Goal: Learn about a topic

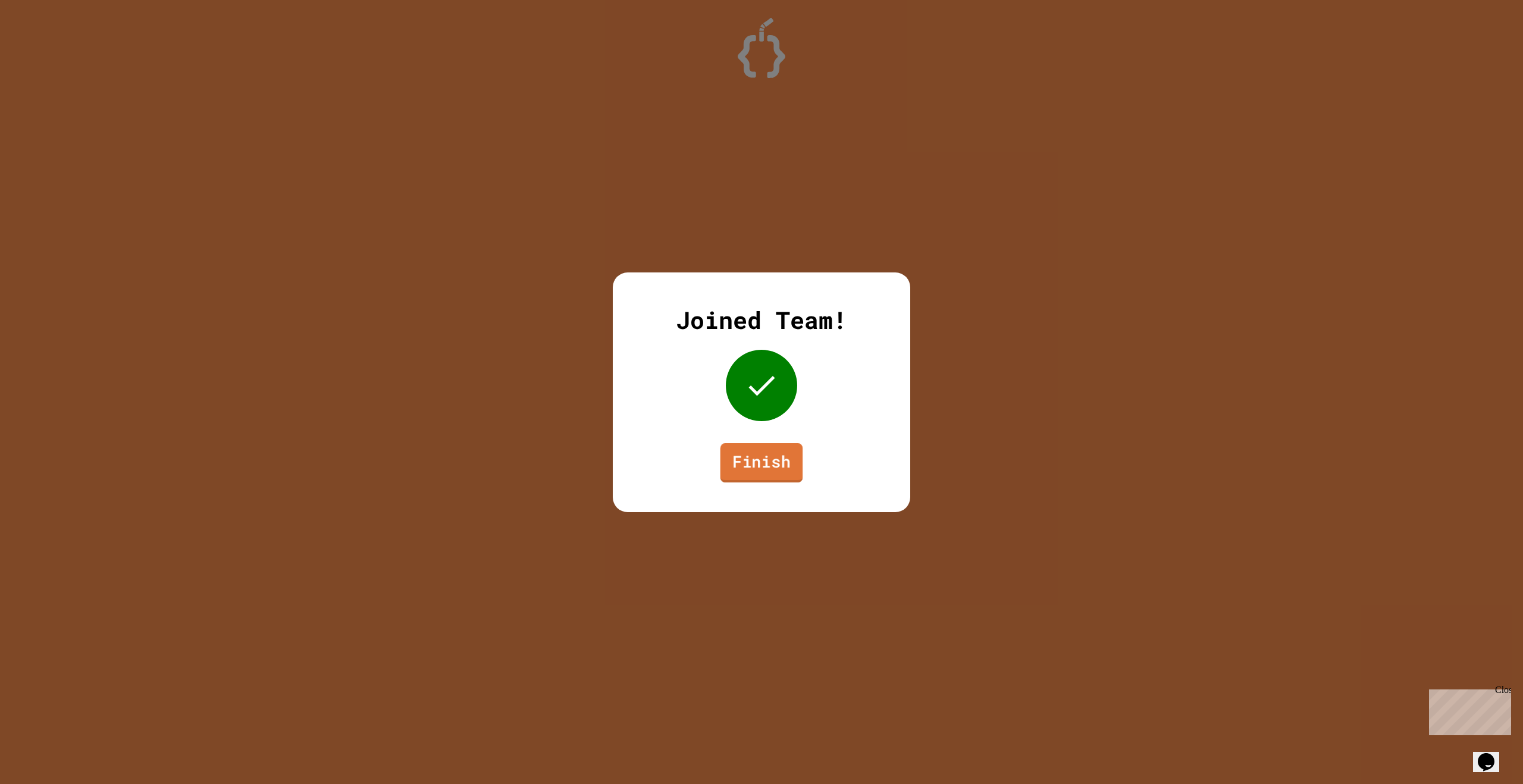
click at [754, 464] on link "Finish" at bounding box center [762, 463] width 83 height 39
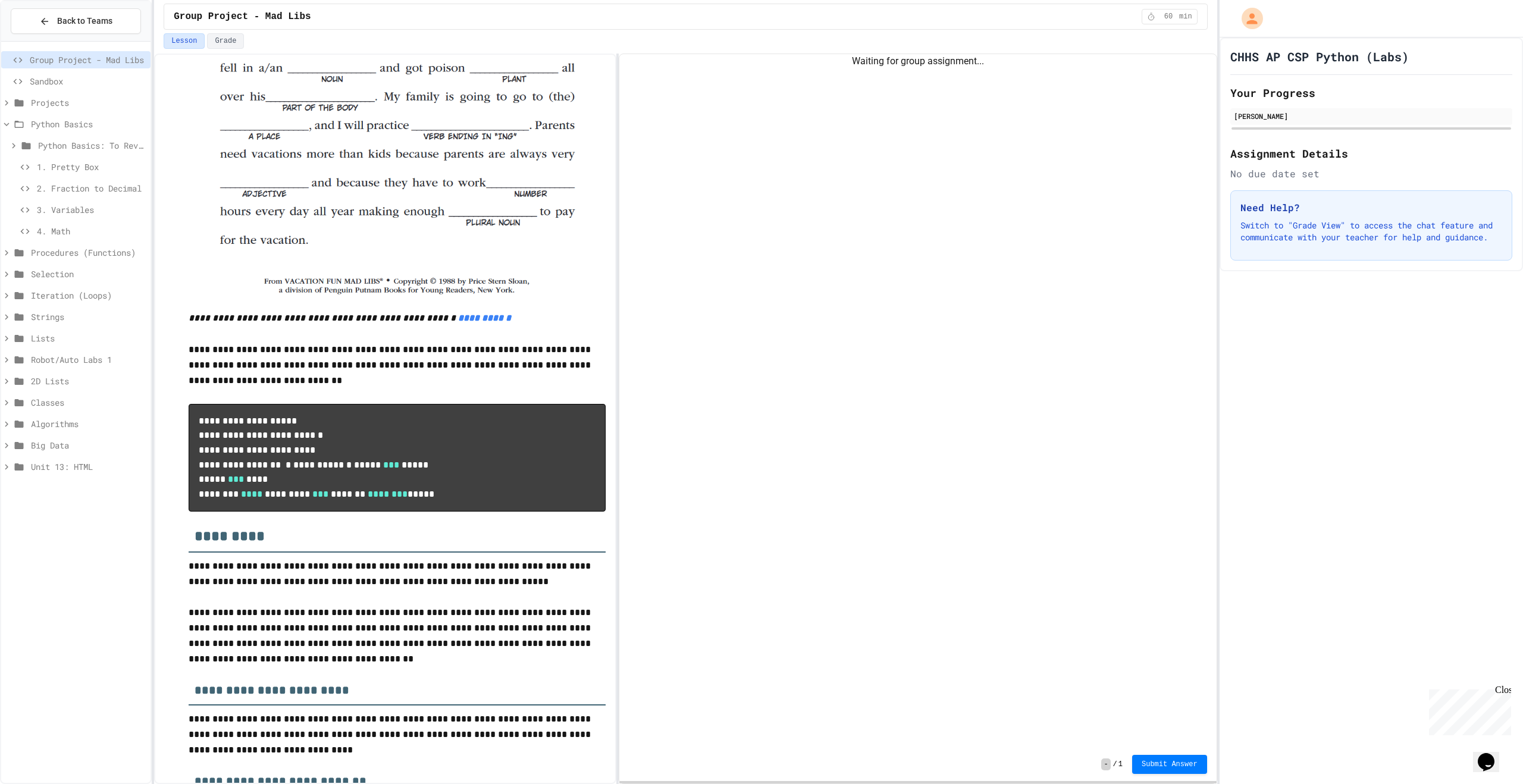
scroll to position [777, 0]
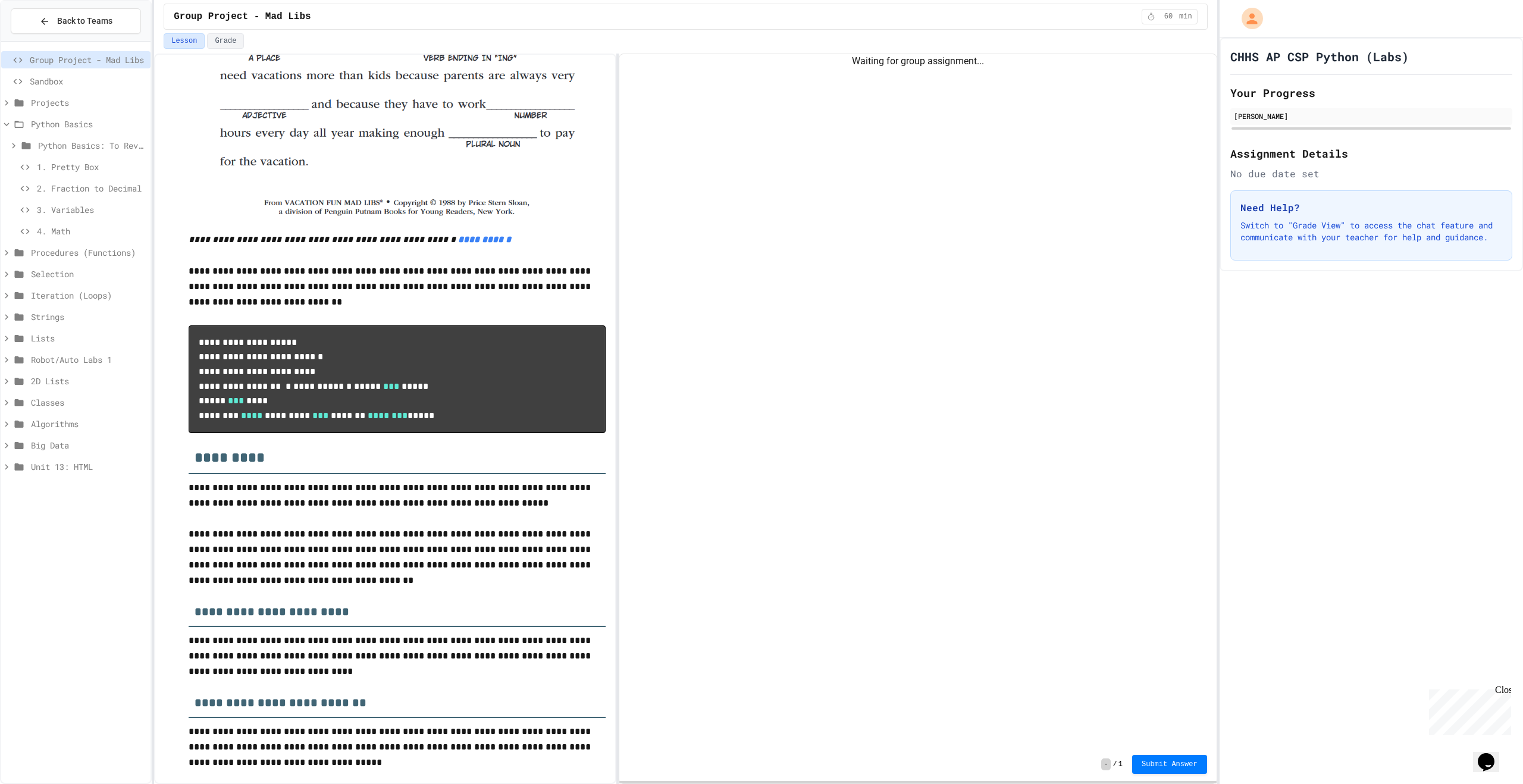
click at [54, 251] on span "Procedures (Functions)" at bounding box center [88, 252] width 115 height 12
click at [69, 294] on span "1. Rectangle" at bounding box center [91, 295] width 109 height 12
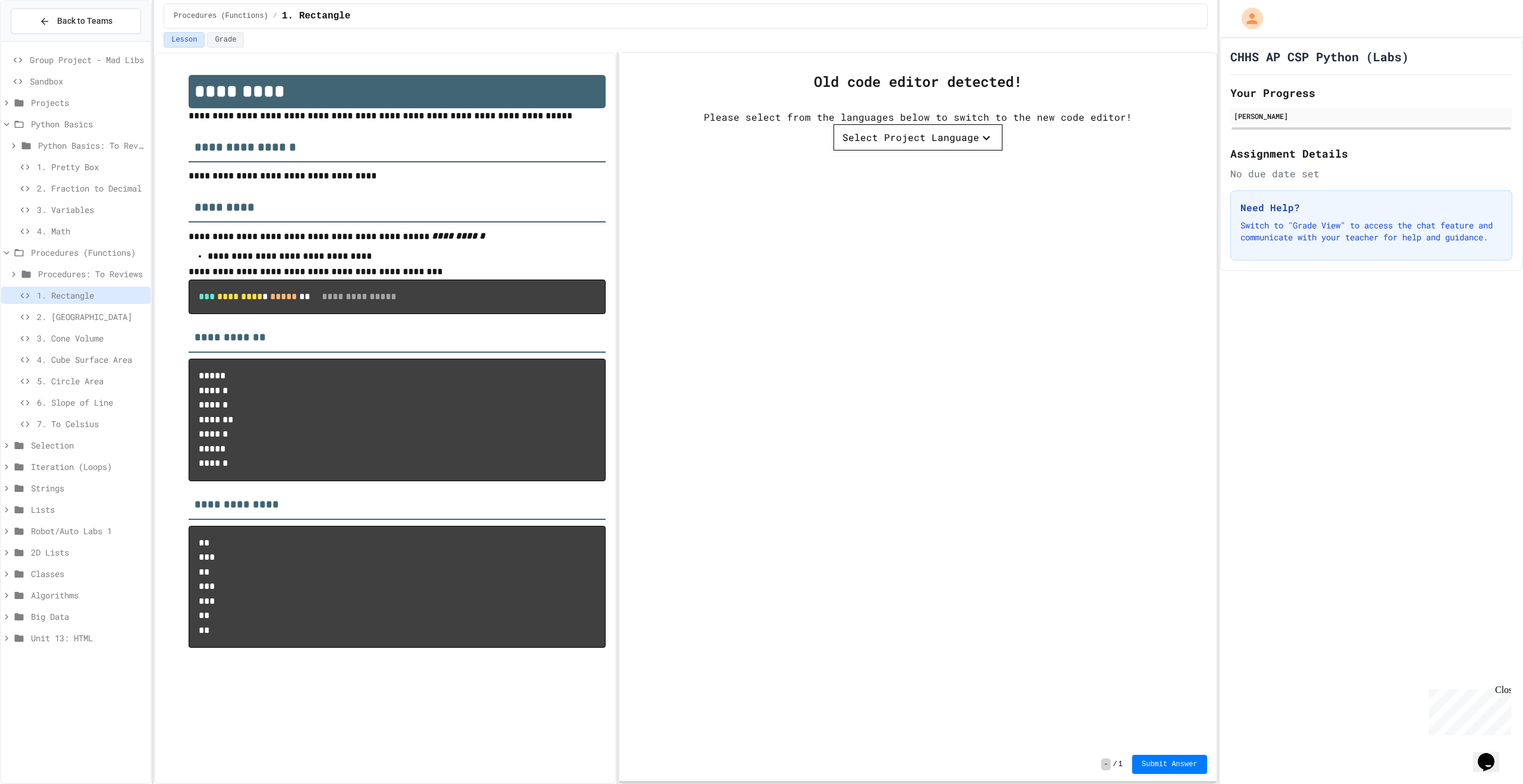
click at [969, 131] on button "Select Project Language" at bounding box center [918, 138] width 169 height 26
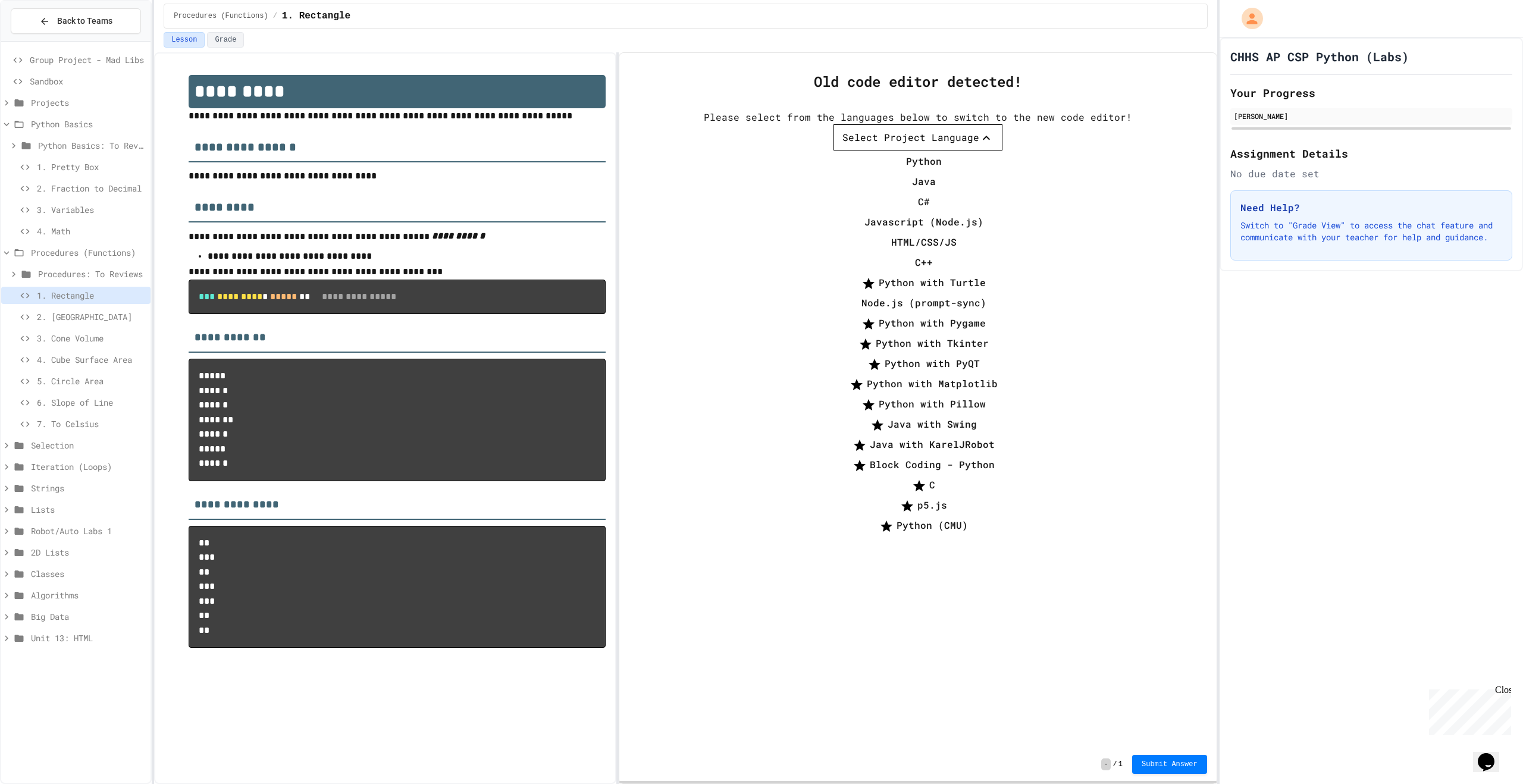
click at [928, 171] on li "Python" at bounding box center [924, 161] width 157 height 19
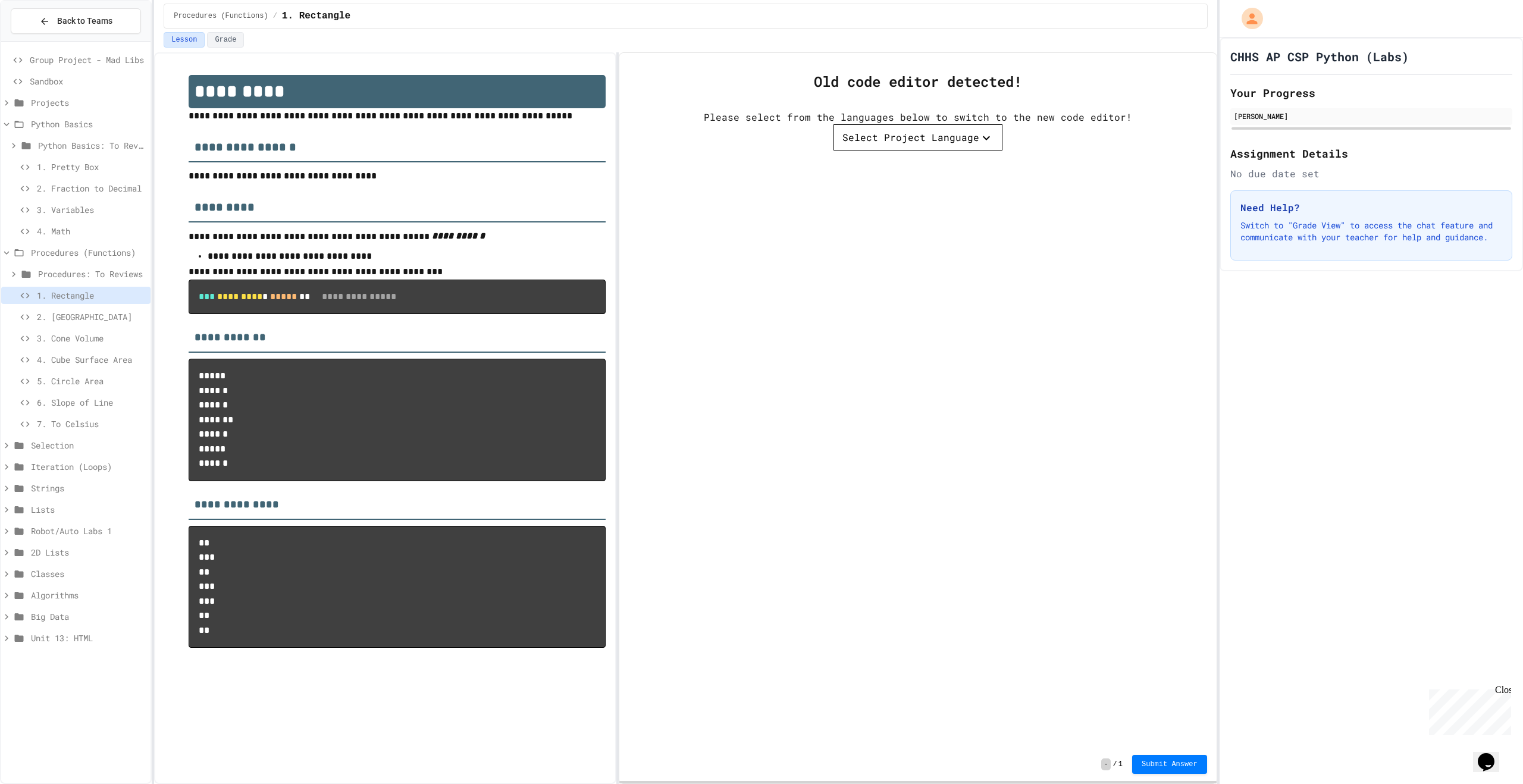
click at [1295, 589] on div "CHHS AP CSP Python (Labs) Your Progress [PERSON_NAME] Assignment Details No due…" at bounding box center [1371, 410] width 304 height 746
